Goal: Use online tool/utility: Utilize a website feature to perform a specific function

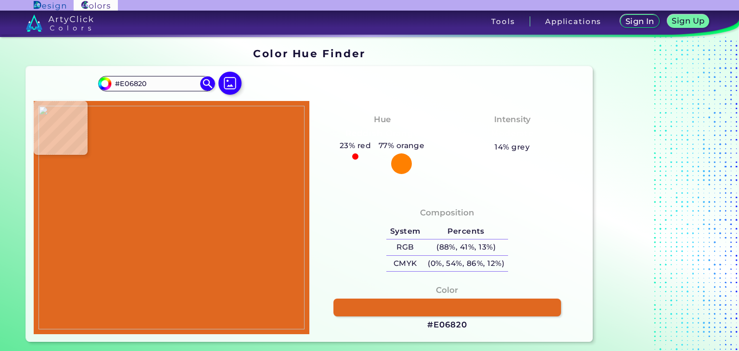
click at [239, 77] on div at bounding box center [229, 84] width 31 height 25
click at [229, 82] on img at bounding box center [229, 83] width 23 height 23
click at [0, 0] on input "file" at bounding box center [0, 0] width 0 height 0
type input "#000000"
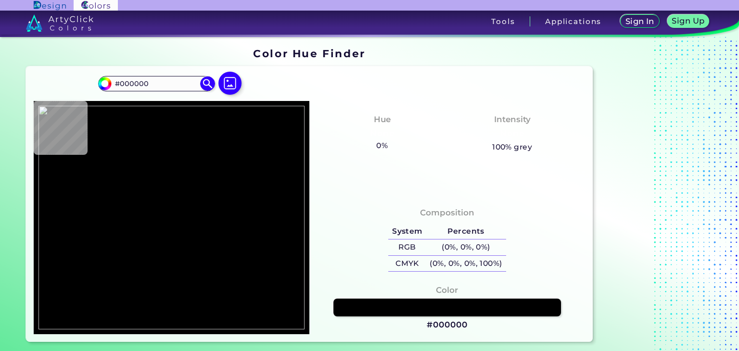
type input "#506ce0"
type input "#506CE0"
type input "#506be0"
type input "#506BE0"
type input "#506ae0"
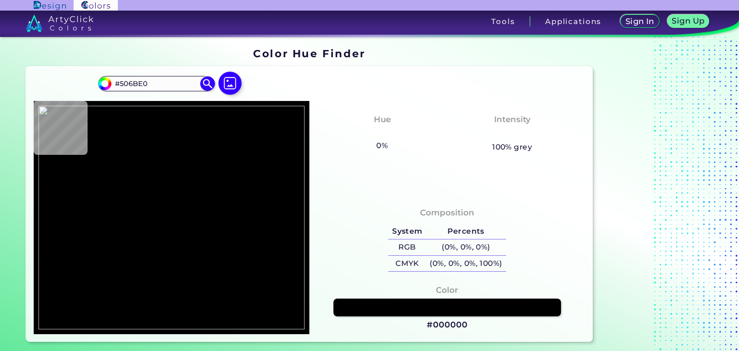
type input "#506AE0"
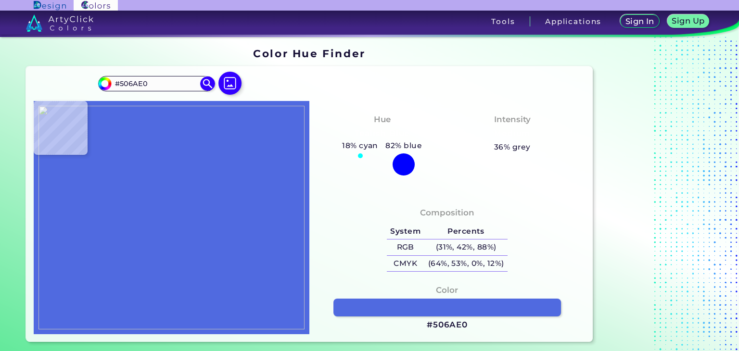
type input "#5068e0"
type input "#5068E0"
click at [435, 326] on h3 "#5068E0" at bounding box center [447, 325] width 40 height 12
click at [225, 82] on img at bounding box center [229, 83] width 23 height 23
click at [0, 0] on input "file" at bounding box center [0, 0] width 0 height 0
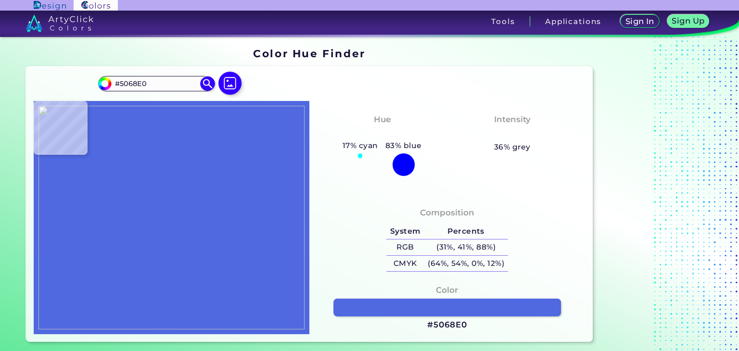
type input "#000000"
type input "#9050e8"
type input "#9050E8"
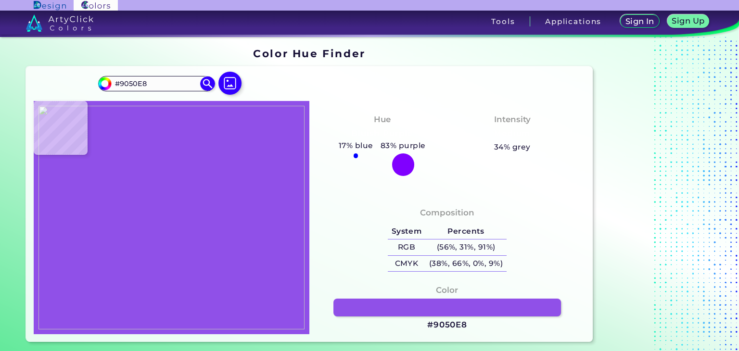
click at [462, 328] on h3 "#9050E8" at bounding box center [447, 325] width 40 height 12
type input "#000000"
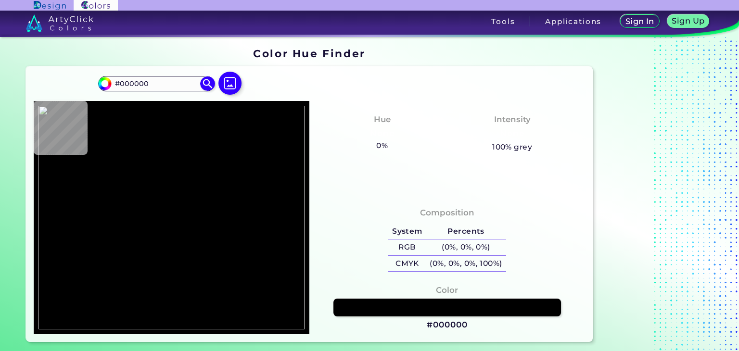
click at [228, 92] on img at bounding box center [229, 83] width 23 height 23
click at [0, 0] on input "file" at bounding box center [0, 0] width 0 height 0
click at [517, 129] on h3 "None" at bounding box center [512, 134] width 32 height 12
type input "#d028e0"
type input "#D028E0"
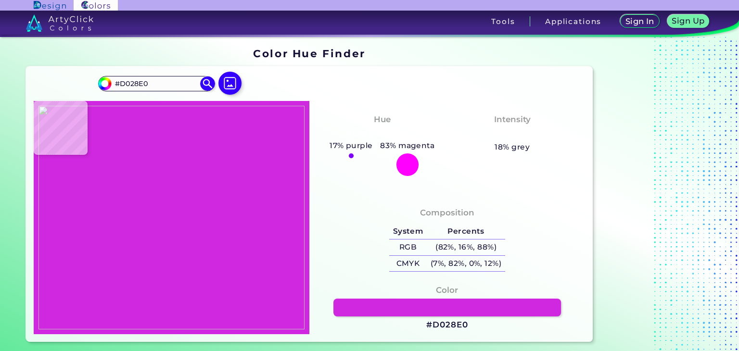
click at [444, 322] on h3 "#D028E0" at bounding box center [446, 325] width 41 height 12
type input "#000000"
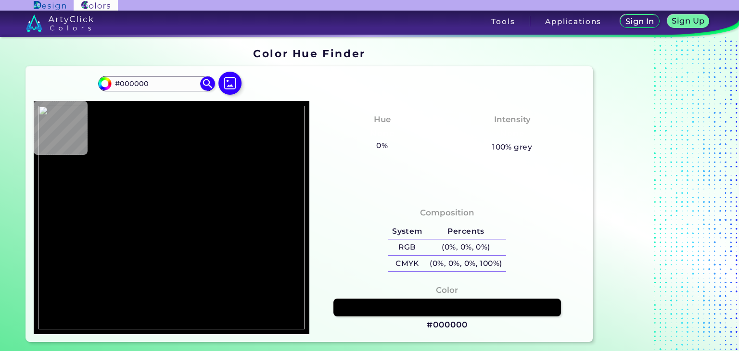
type input "#d028e0"
type input "#D028E0"
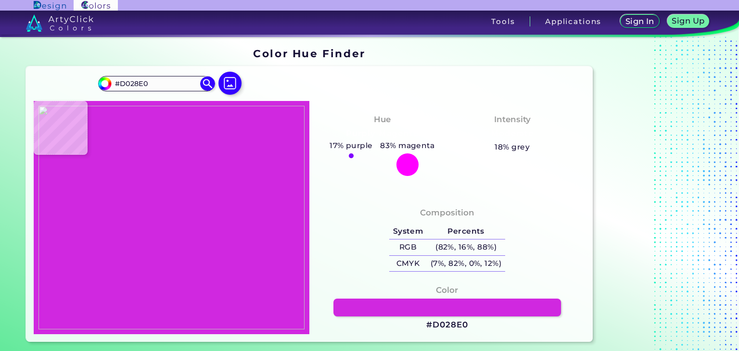
click at [226, 83] on img at bounding box center [229, 83] width 23 height 23
click at [0, 0] on input "file" at bounding box center [0, 0] width 0 height 0
type input "#20a078"
type input "#20A078"
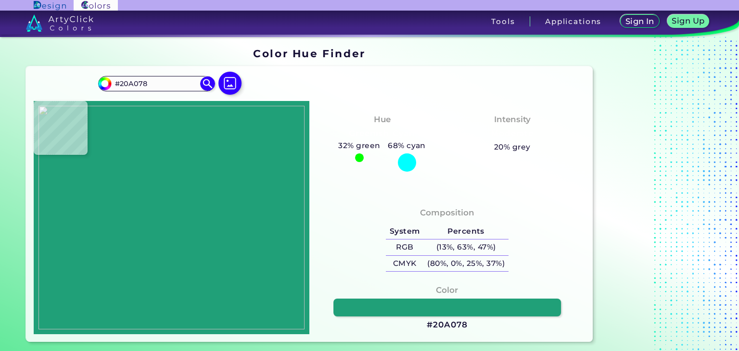
click at [430, 323] on h3 "#20A078" at bounding box center [447, 325] width 40 height 12
click at [222, 94] on label at bounding box center [229, 92] width 31 height 8
click at [0, 0] on input "file" at bounding box center [0, 0] width 0 height 0
type input "#e8a830"
type input "#E8A830"
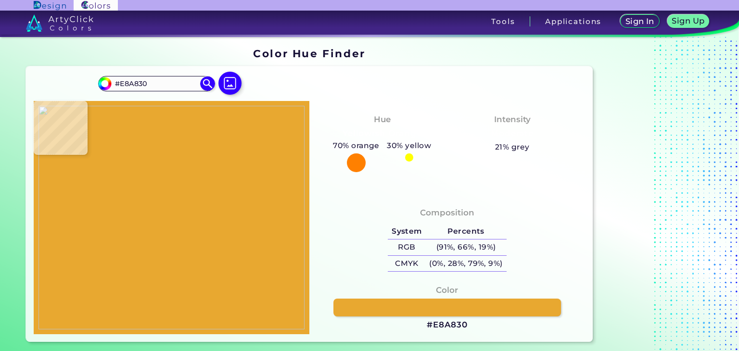
click at [455, 328] on h3 "#E8A830" at bounding box center [447, 325] width 41 height 12
